Goal: Navigation & Orientation: Find specific page/section

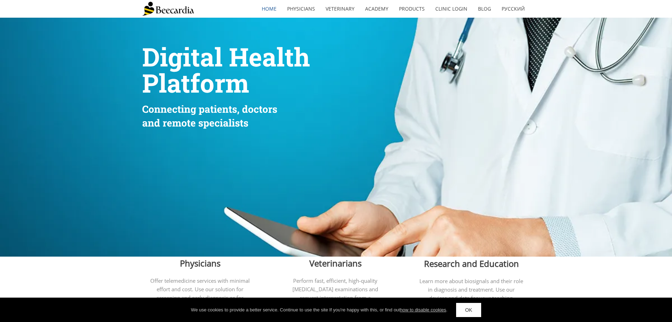
click at [175, 8] on img at bounding box center [168, 9] width 52 height 14
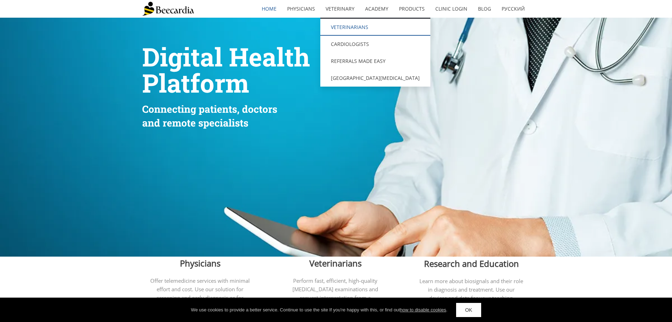
click at [346, 31] on link "Veterinarians" at bounding box center [375, 27] width 110 height 17
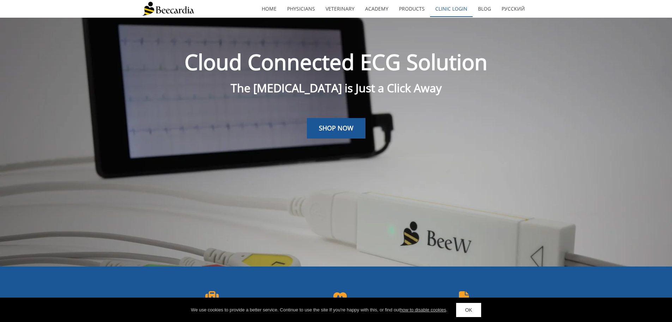
click at [445, 10] on link "Clinic Login" at bounding box center [451, 9] width 43 height 16
